Goal: Feedback & Contribution: Submit feedback/report problem

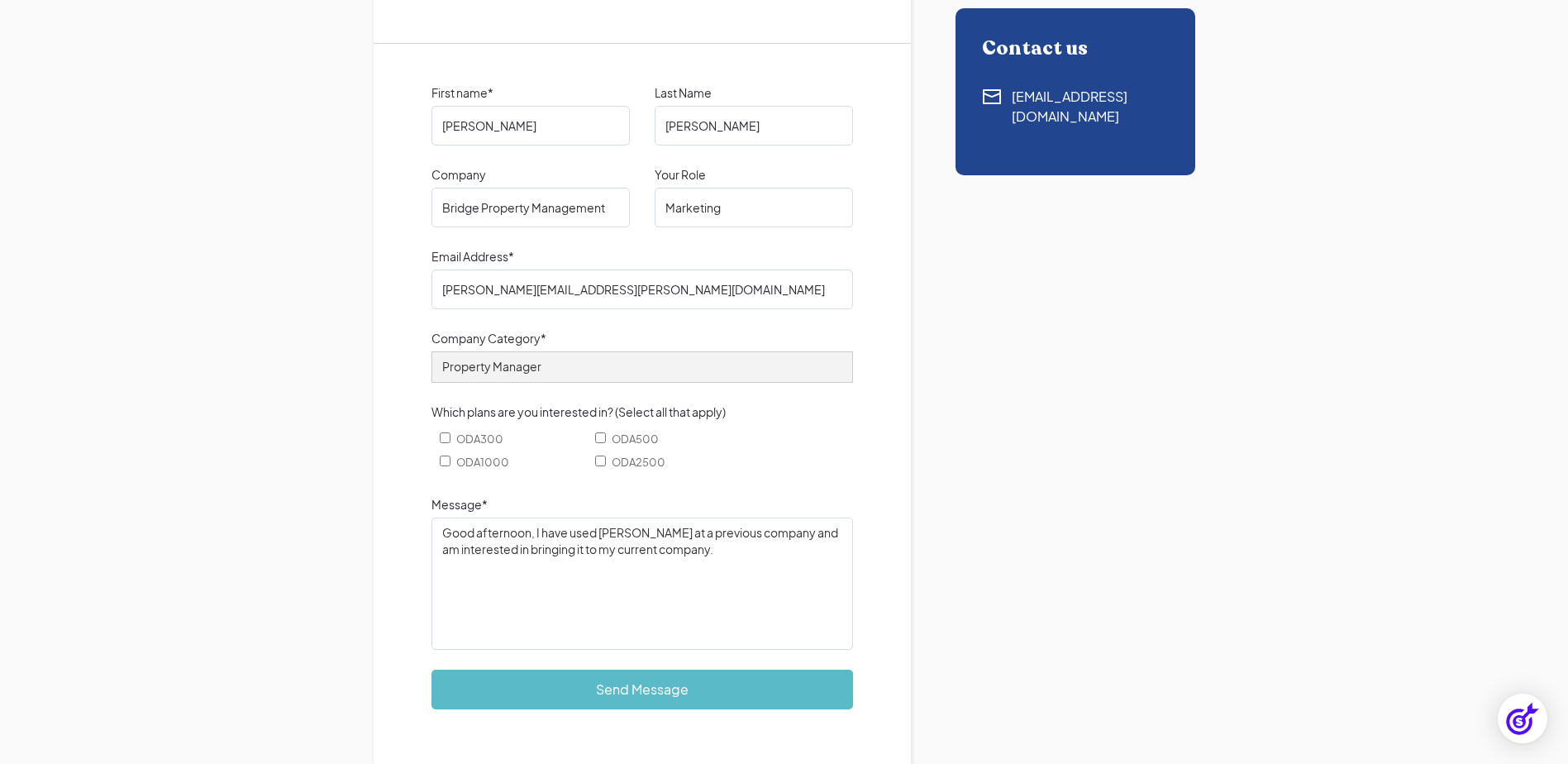
click at [725, 553] on textarea "Good afternoon, I have used [PERSON_NAME] at a previous company and am interest…" at bounding box center [642, 583] width 421 height 132
click at [790, 565] on textarea "Good afternoon, I have used [PERSON_NAME] at a previous company and am interest…" at bounding box center [642, 583] width 421 height 132
drag, startPoint x: 790, startPoint y: 565, endPoint x: 835, endPoint y: 568, distance: 45.1
click at [835, 568] on textarea "Good afternoon, I have used [PERSON_NAME] at a previous company and am interest…" at bounding box center [642, 583] width 421 height 132
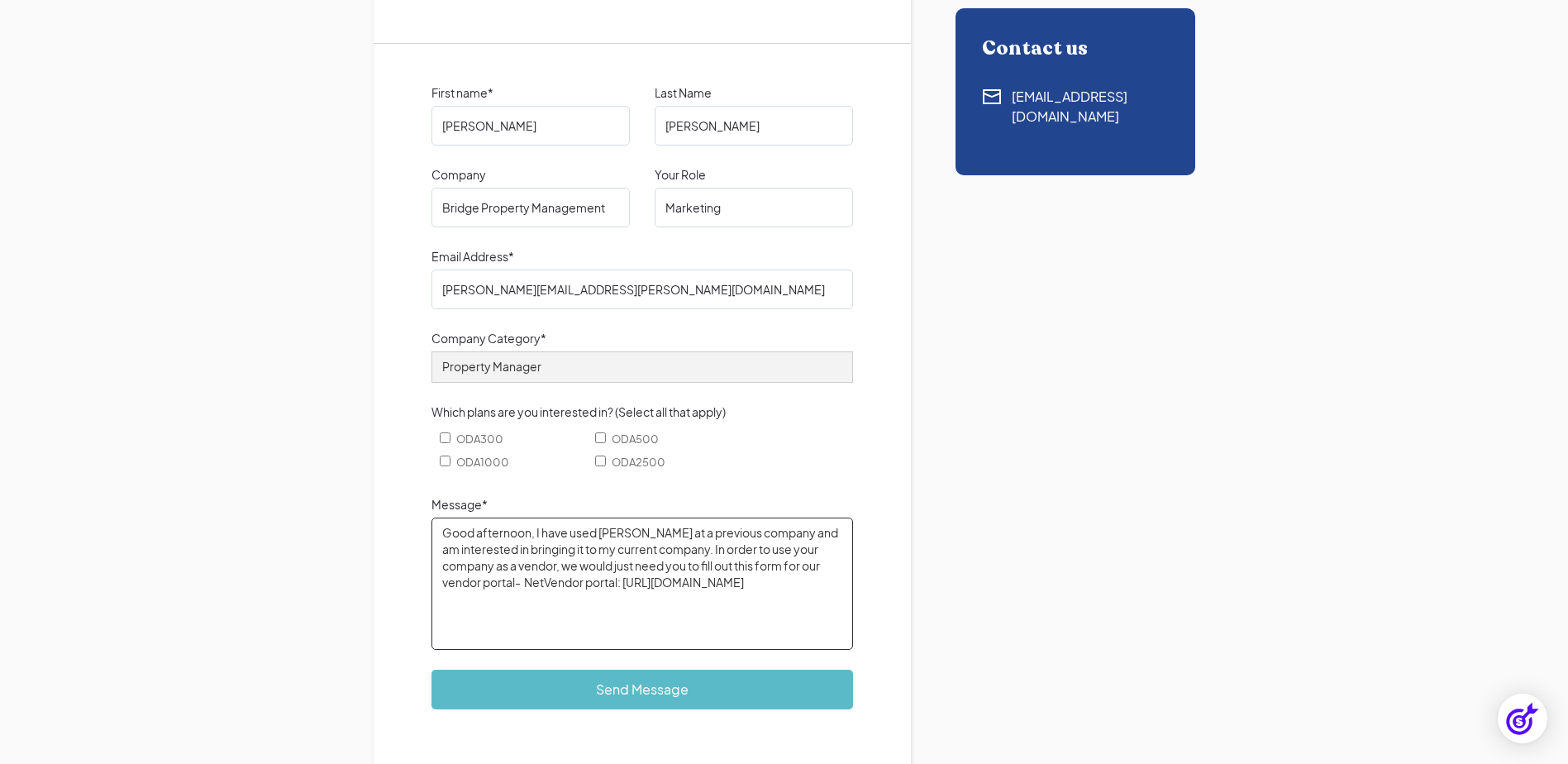
click at [838, 580] on textarea "Good afternoon, I have used [PERSON_NAME] at a previous company and am interest…" at bounding box center [642, 583] width 421 height 132
paste textarea "here is no cost for off-site vendors to join, but they will need to complete a …"
drag, startPoint x: 701, startPoint y: 601, endPoint x: 723, endPoint y: 602, distance: 22.0
click at [723, 602] on textarea "Good afternoon, I have used [PERSON_NAME] at a previous company and am interest…" at bounding box center [642, 583] width 421 height 132
click at [535, 616] on textarea "Good afternoon, I have used [PERSON_NAME] at a previous company and am interest…" at bounding box center [642, 583] width 421 height 132
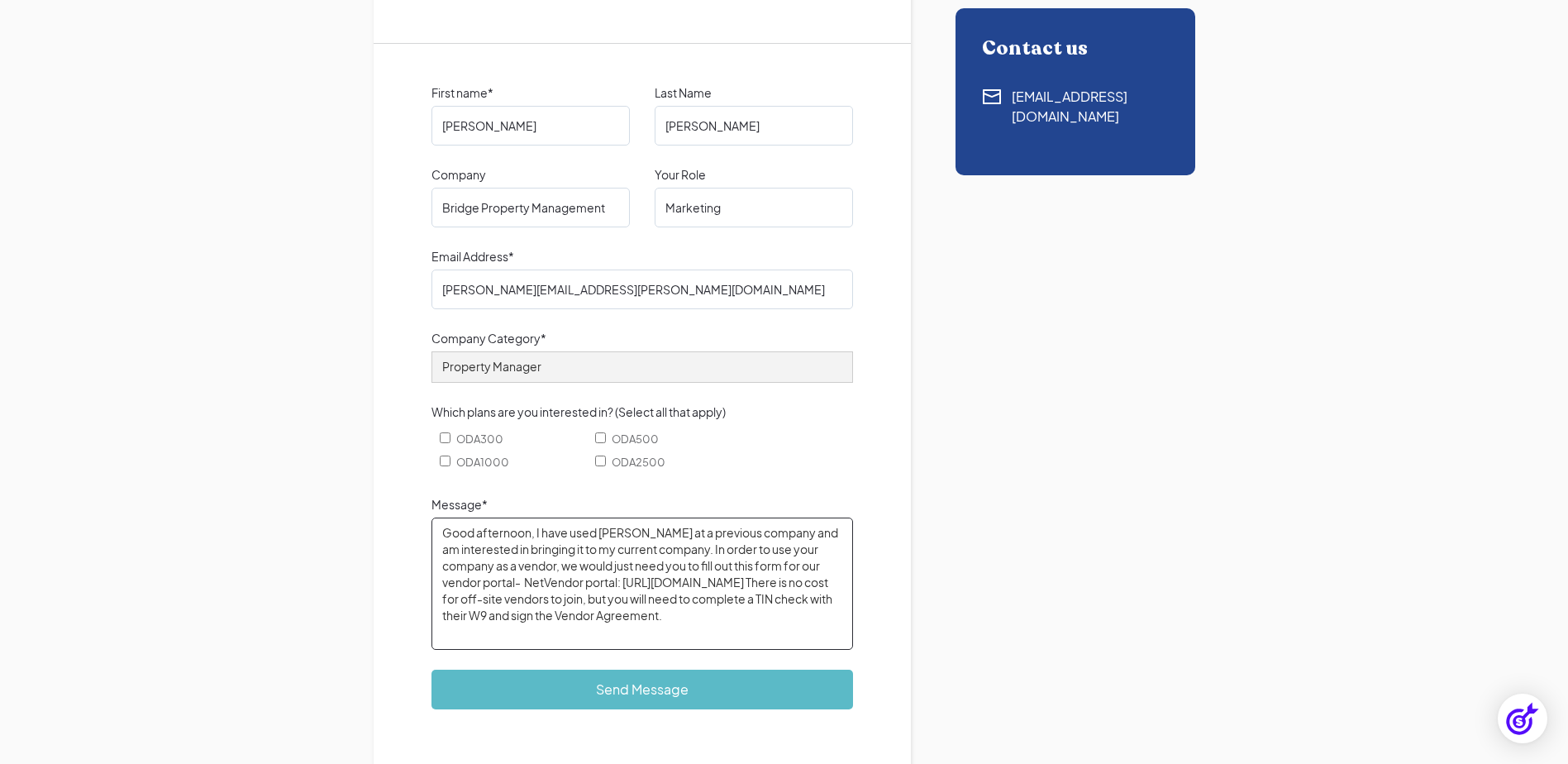
drag, startPoint x: 533, startPoint y: 616, endPoint x: 555, endPoint y: 616, distance: 22.0
click at [555, 616] on textarea "Good afternoon, I have used [PERSON_NAME] at a previous company and am interest…" at bounding box center [642, 583] width 421 height 132
click at [794, 620] on textarea "Good afternoon, I have used [PERSON_NAME] at a previous company and am interest…" at bounding box center [642, 583] width 421 height 132
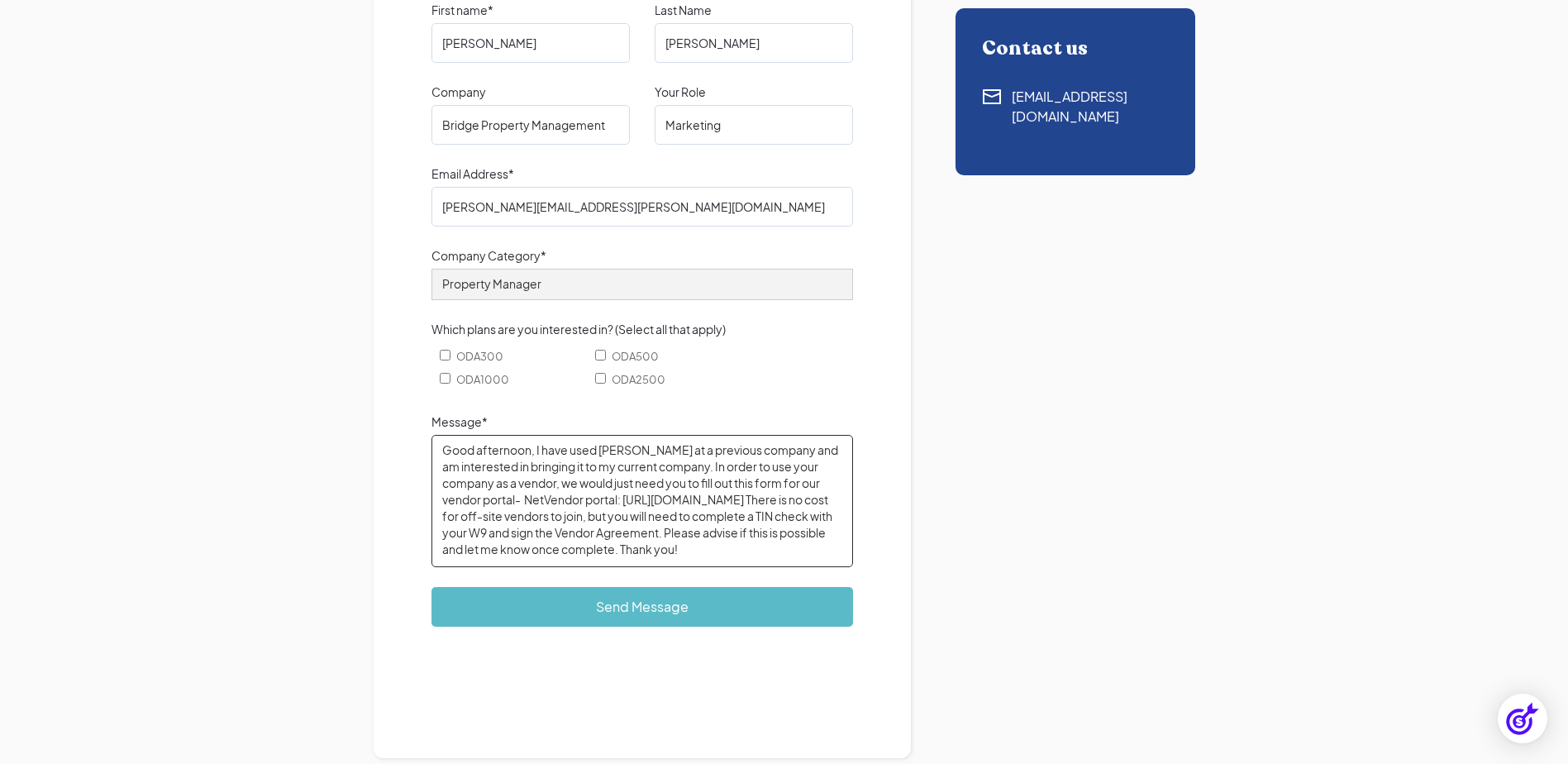
type textarea "Good afternoon, I have used [PERSON_NAME] at a previous company and am interest…"
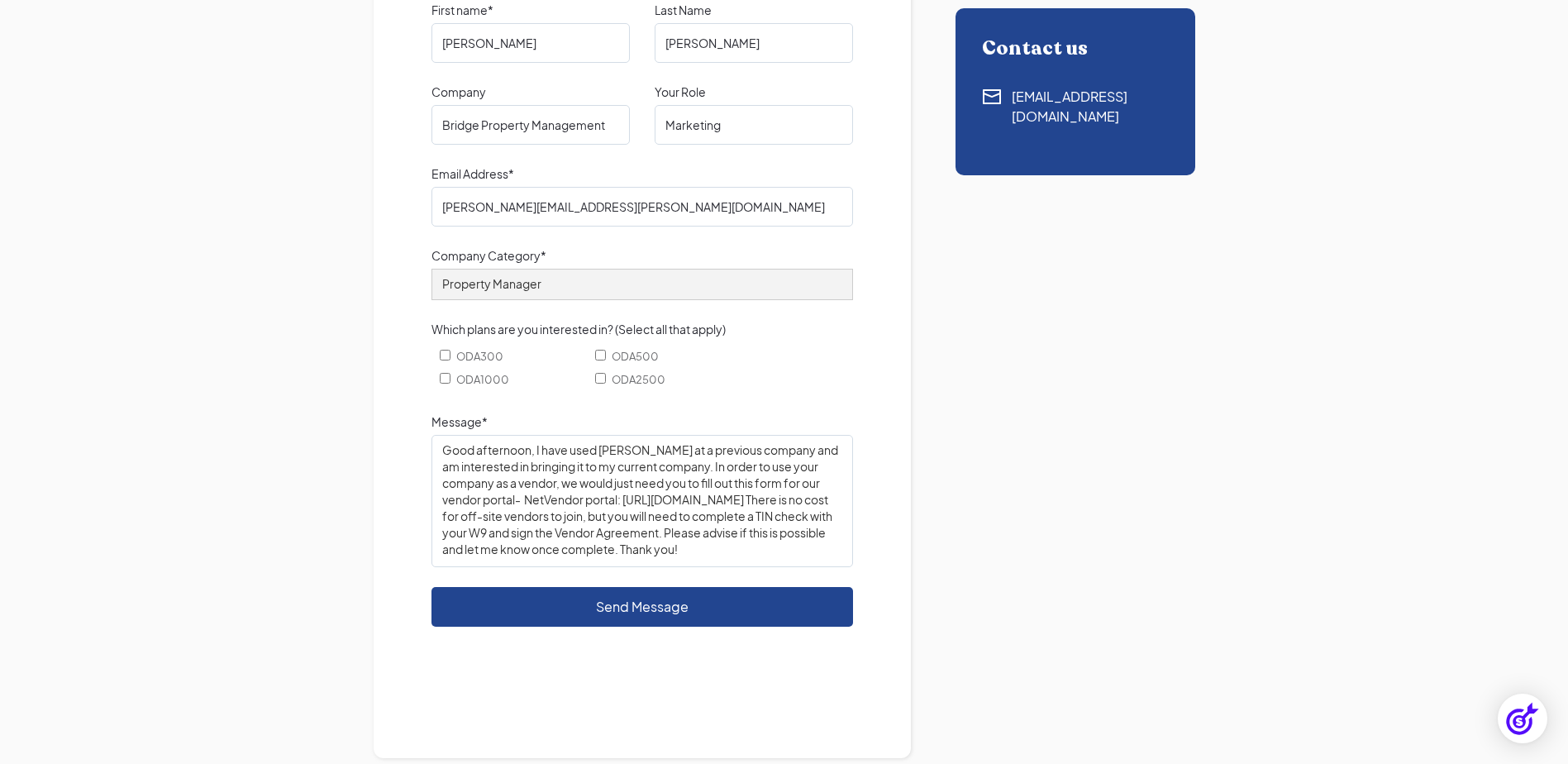
click at [662, 612] on input "Send Message" at bounding box center [642, 607] width 421 height 40
type input "Please wait..."
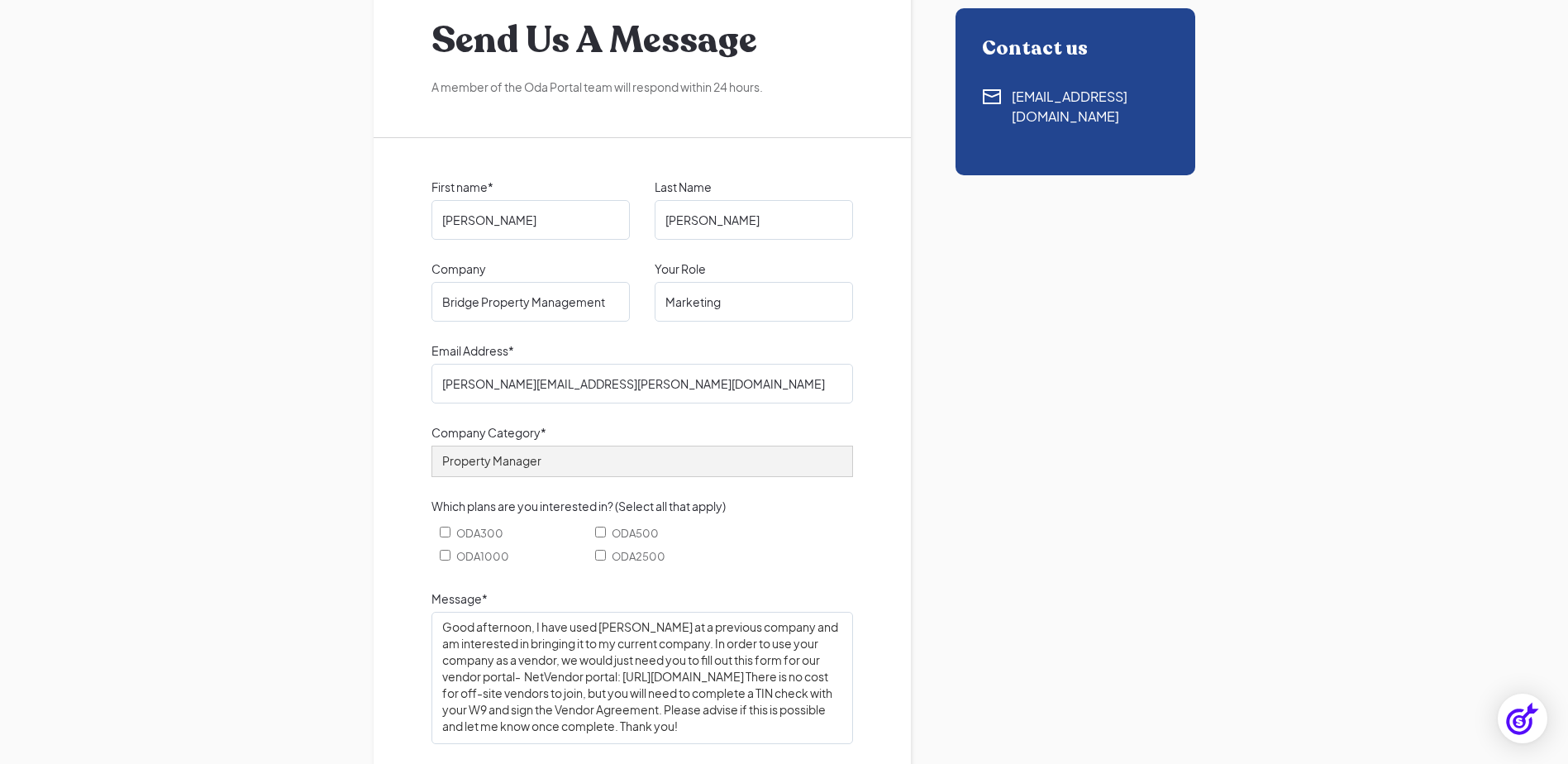
scroll to position [0, 0]
